Goal: Transaction & Acquisition: Subscribe to service/newsletter

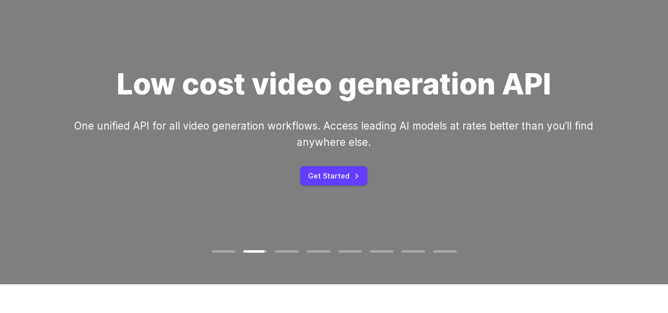
scroll to position [88, 0]
click at [311, 170] on link "Get Started" at bounding box center [333, 175] width 67 height 19
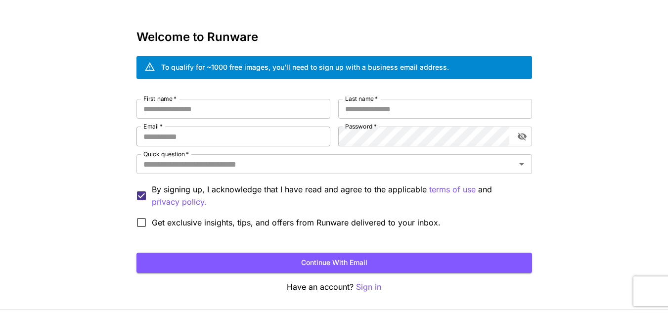
scroll to position [32, 0]
